Goal: Task Accomplishment & Management: Complete application form

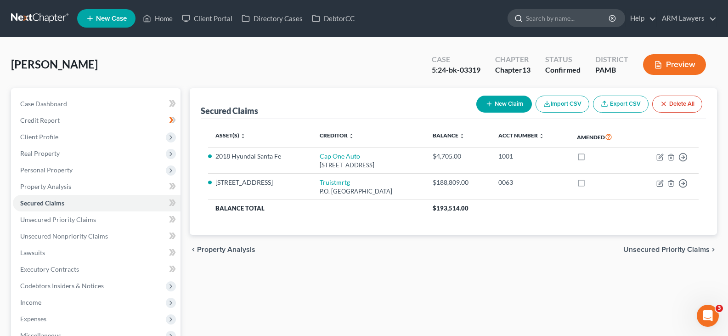
click at [565, 15] on input "search" at bounding box center [568, 18] width 84 height 17
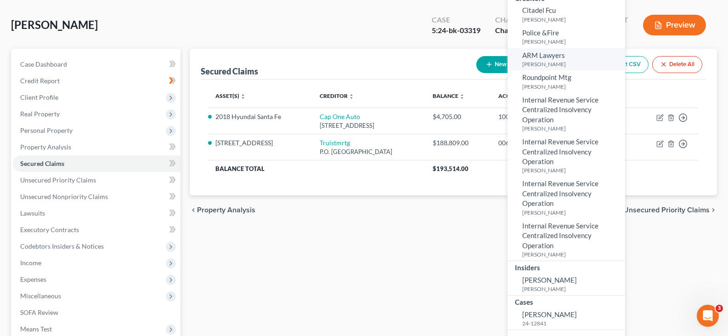
scroll to position [92, 0]
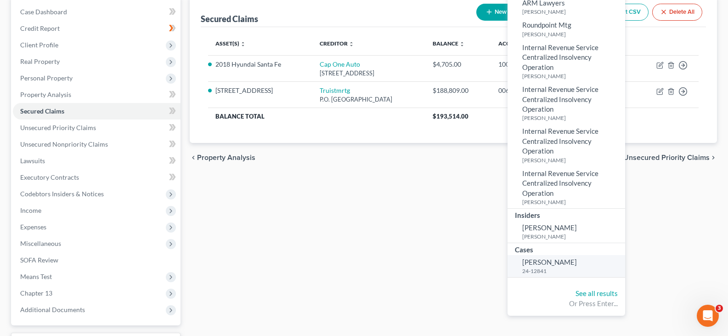
type input "algier"
click at [548, 268] on small "24-12841" at bounding box center [572, 271] width 101 height 8
select select "6"
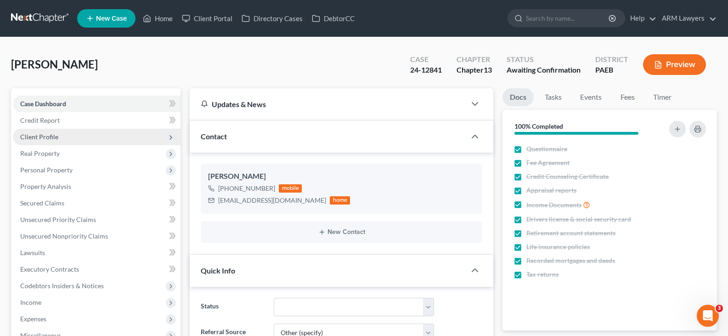
click at [97, 133] on span "Client Profile" at bounding box center [97, 137] width 168 height 17
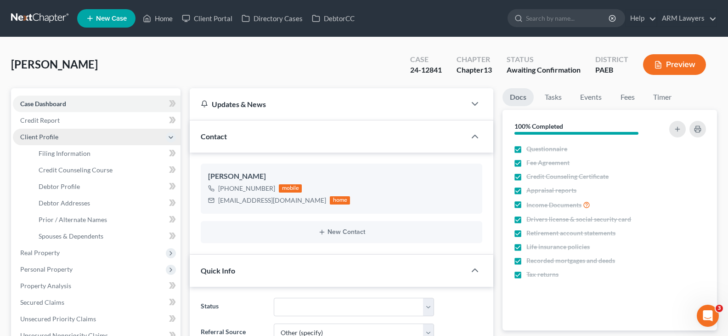
scroll to position [112, 0]
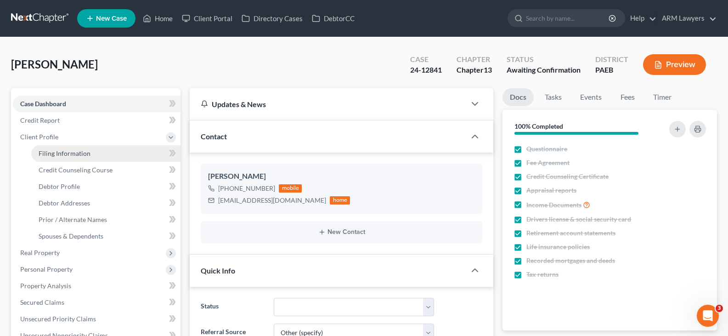
click at [83, 153] on span "Filing Information" at bounding box center [65, 153] width 52 height 8
select select "1"
select select "0"
select select "3"
select select "67"
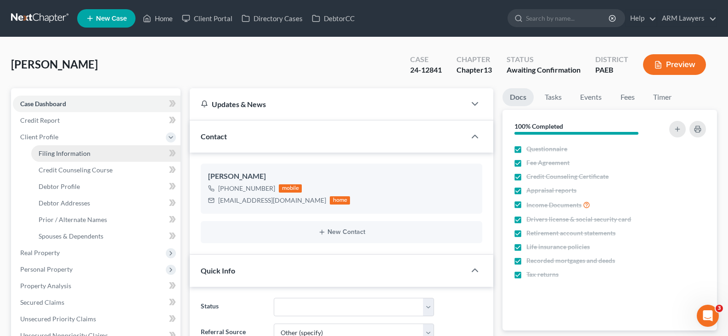
select select "1"
select select "39"
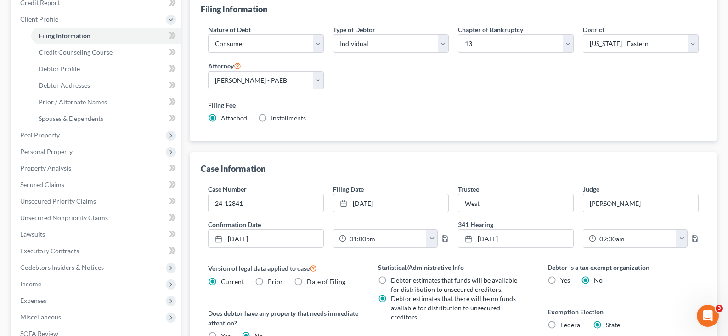
scroll to position [184, 0]
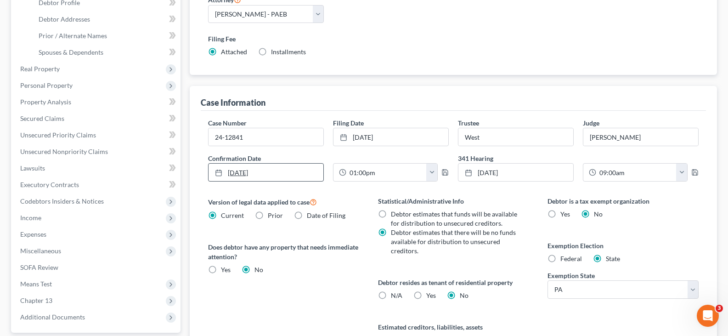
click at [269, 176] on link "8/19/2025" at bounding box center [266, 172] width 115 height 17
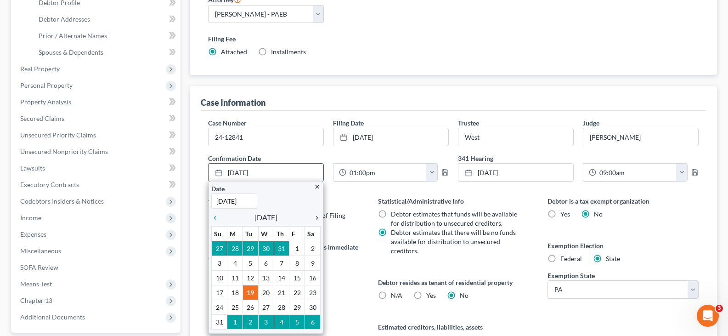
click at [314, 215] on icon "chevron_right" at bounding box center [315, 217] width 12 height 7
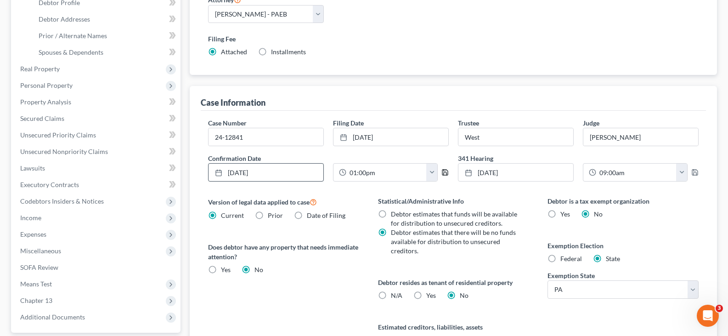
click at [441, 174] on icon "button" at bounding box center [444, 172] width 7 height 7
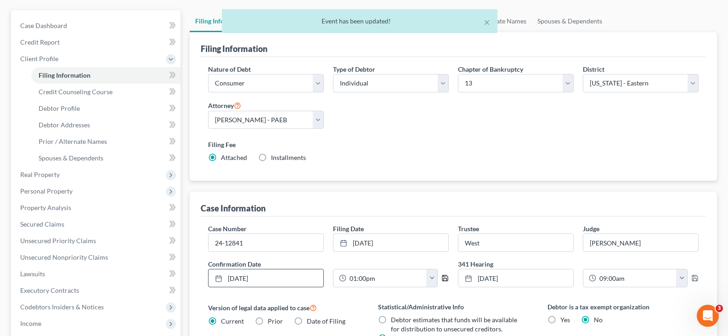
scroll to position [0, 0]
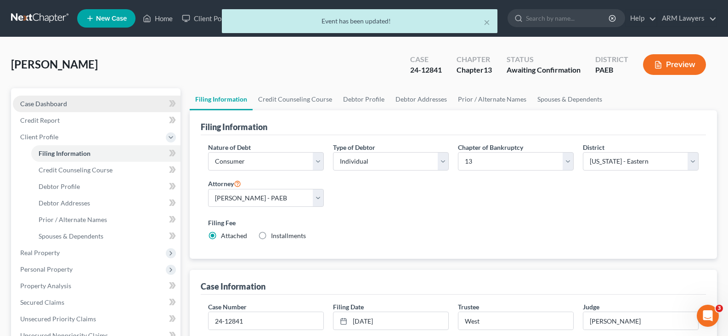
click at [59, 102] on span "Case Dashboard" at bounding box center [43, 104] width 47 height 8
select select "6"
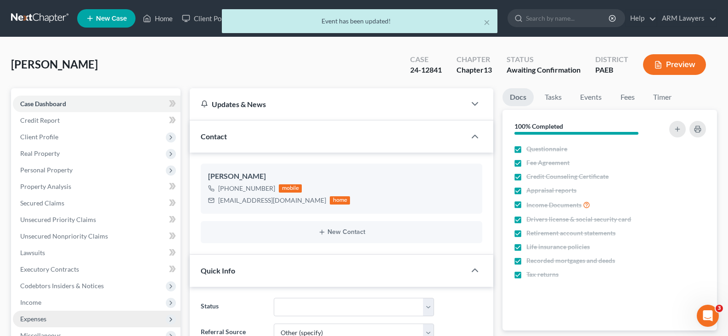
scroll to position [112, 0]
click at [31, 16] on div "× Event has been updated!" at bounding box center [359, 23] width 728 height 28
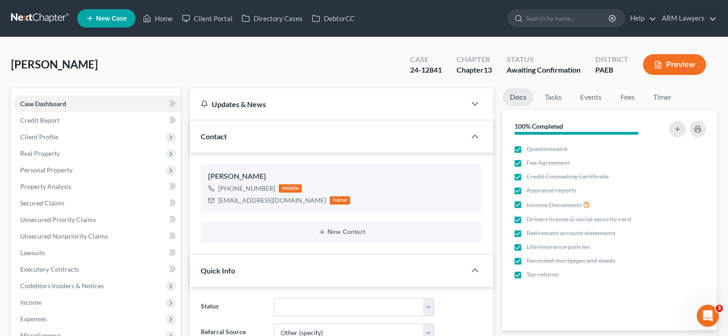
click at [37, 26] on link at bounding box center [40, 18] width 59 height 17
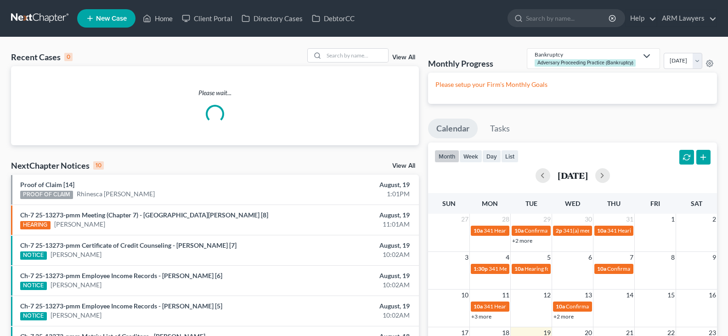
click at [406, 57] on link "View All" at bounding box center [403, 57] width 23 height 6
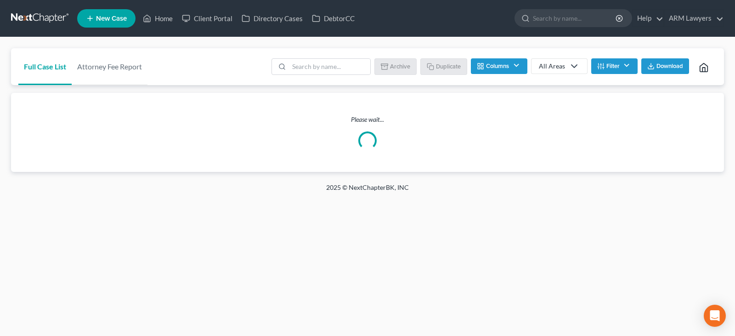
click at [622, 67] on button "Filter" at bounding box center [614, 66] width 46 height 16
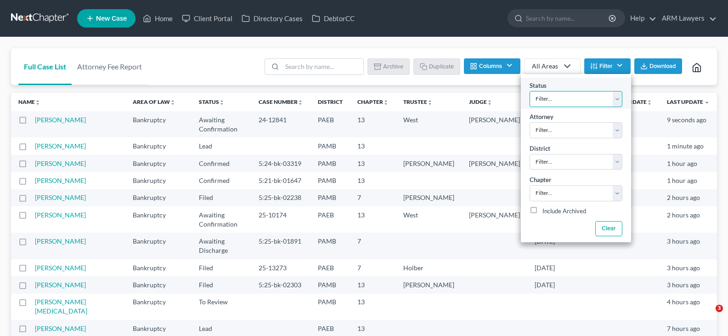
click at [589, 102] on select "Filter... Answer Due Awaiting Confirmation Awaiting Discharge Confirmed Could N…" at bounding box center [576, 99] width 93 height 16
select select "1"
click at [589, 102] on select "Filter... Answer Due Awaiting Confirmation Awaiting Discharge Confirmed Could N…" at bounding box center [576, 99] width 93 height 16
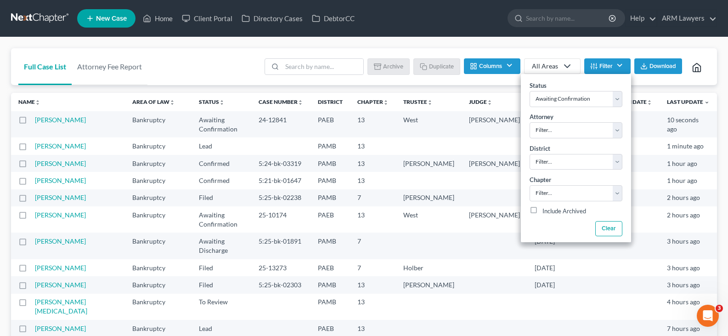
click at [294, 49] on div "Batch Download Archive Un-archive Duplicate Columns Attorney Case Number Area O…" at bounding box center [484, 66] width 451 height 37
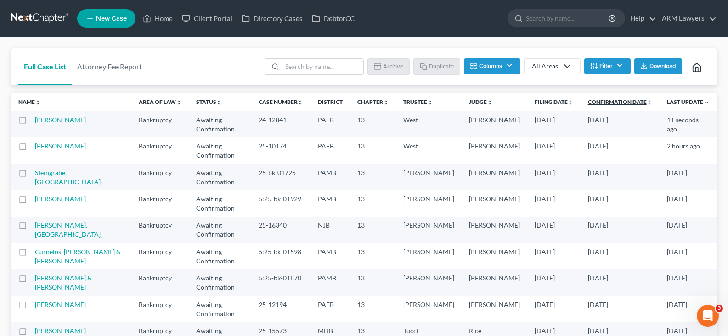
click at [618, 99] on link "Confirmation Date unfold_more expand_more expand_less" at bounding box center [620, 101] width 64 height 7
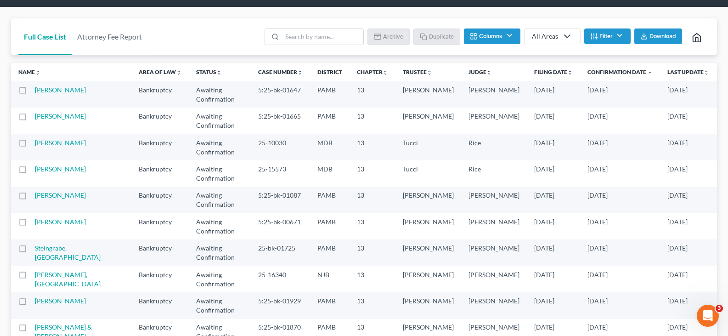
scroll to position [46, 0]
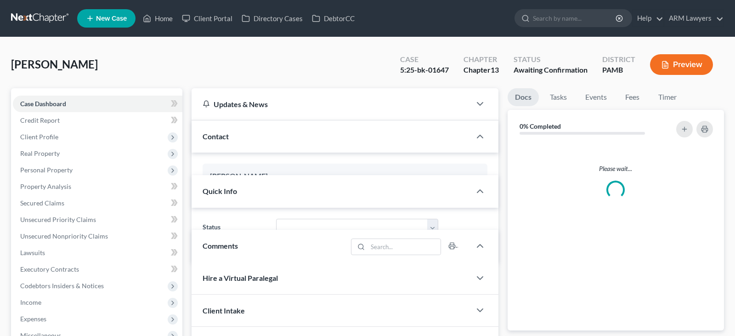
select select "0"
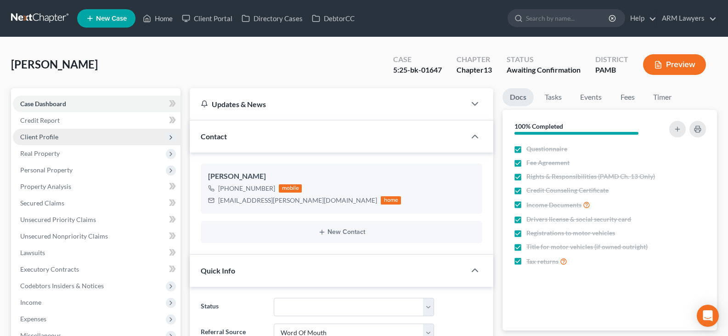
click at [67, 135] on span "Client Profile" at bounding box center [97, 137] width 168 height 17
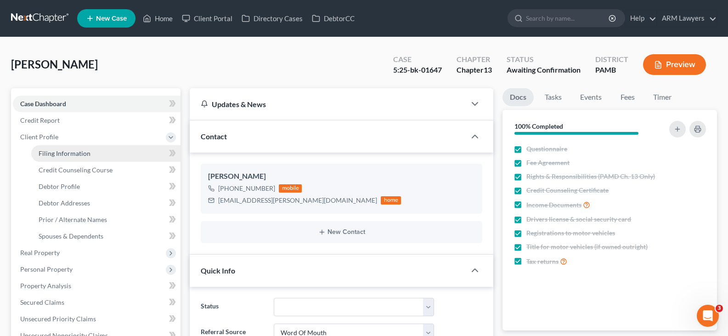
click at [81, 150] on span "Filing Information" at bounding box center [65, 153] width 52 height 8
select select "1"
select select "0"
select select "3"
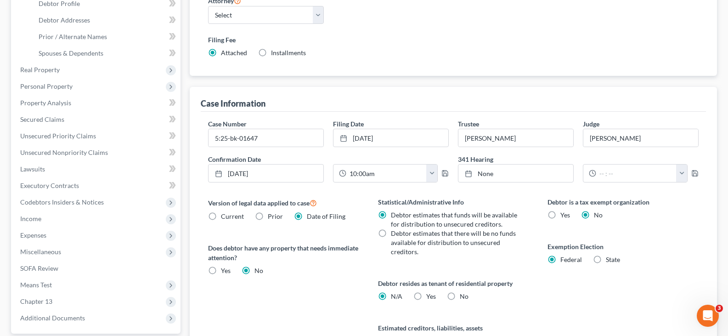
scroll to position [184, 0]
click at [279, 174] on link "8/21/2025" at bounding box center [266, 172] width 115 height 17
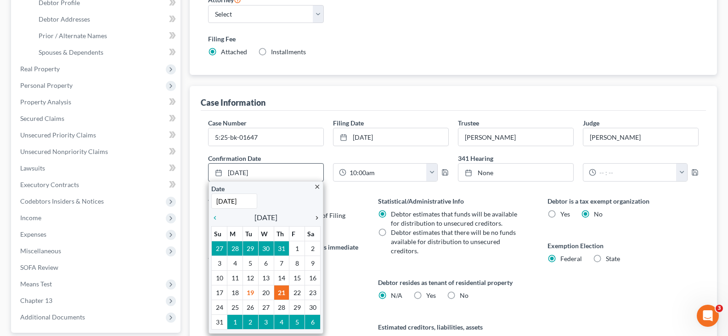
click at [315, 217] on icon "chevron_right" at bounding box center [315, 217] width 12 height 7
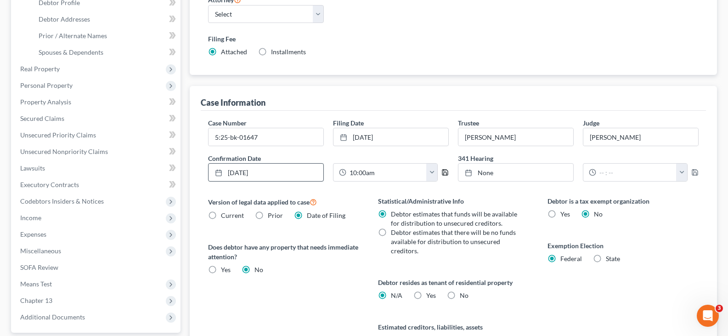
click at [445, 174] on icon "button" at bounding box center [444, 172] width 7 height 7
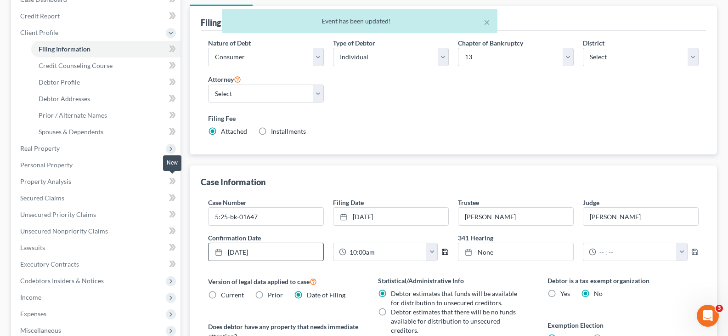
scroll to position [0, 0]
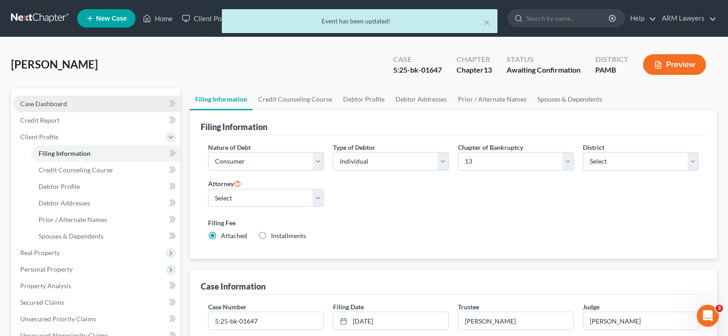
click at [69, 100] on link "Case Dashboard" at bounding box center [97, 104] width 168 height 17
select select "0"
